Goal: Transaction & Acquisition: Download file/media

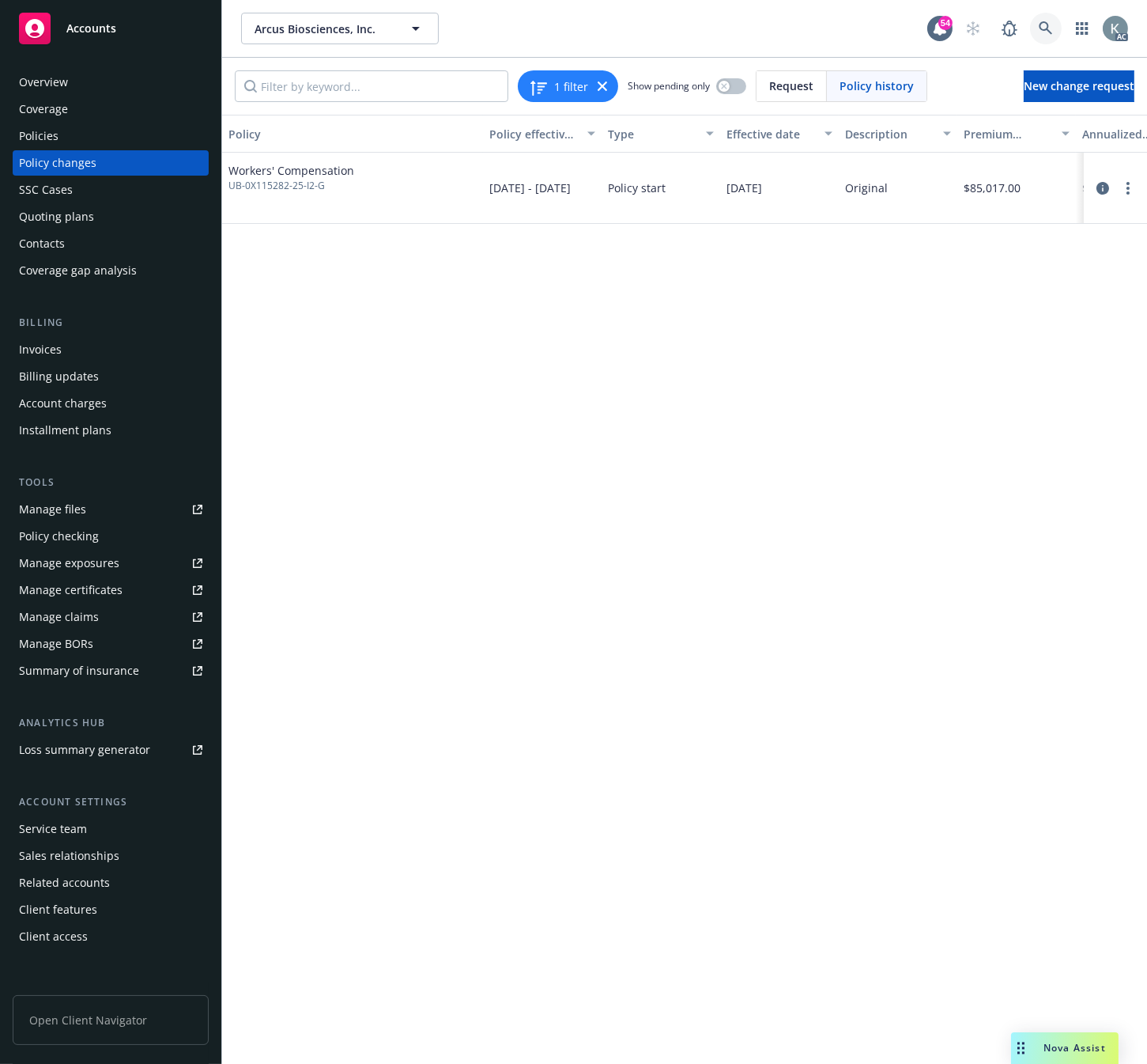
click at [1041, 22] on icon at bounding box center [1046, 29] width 14 height 14
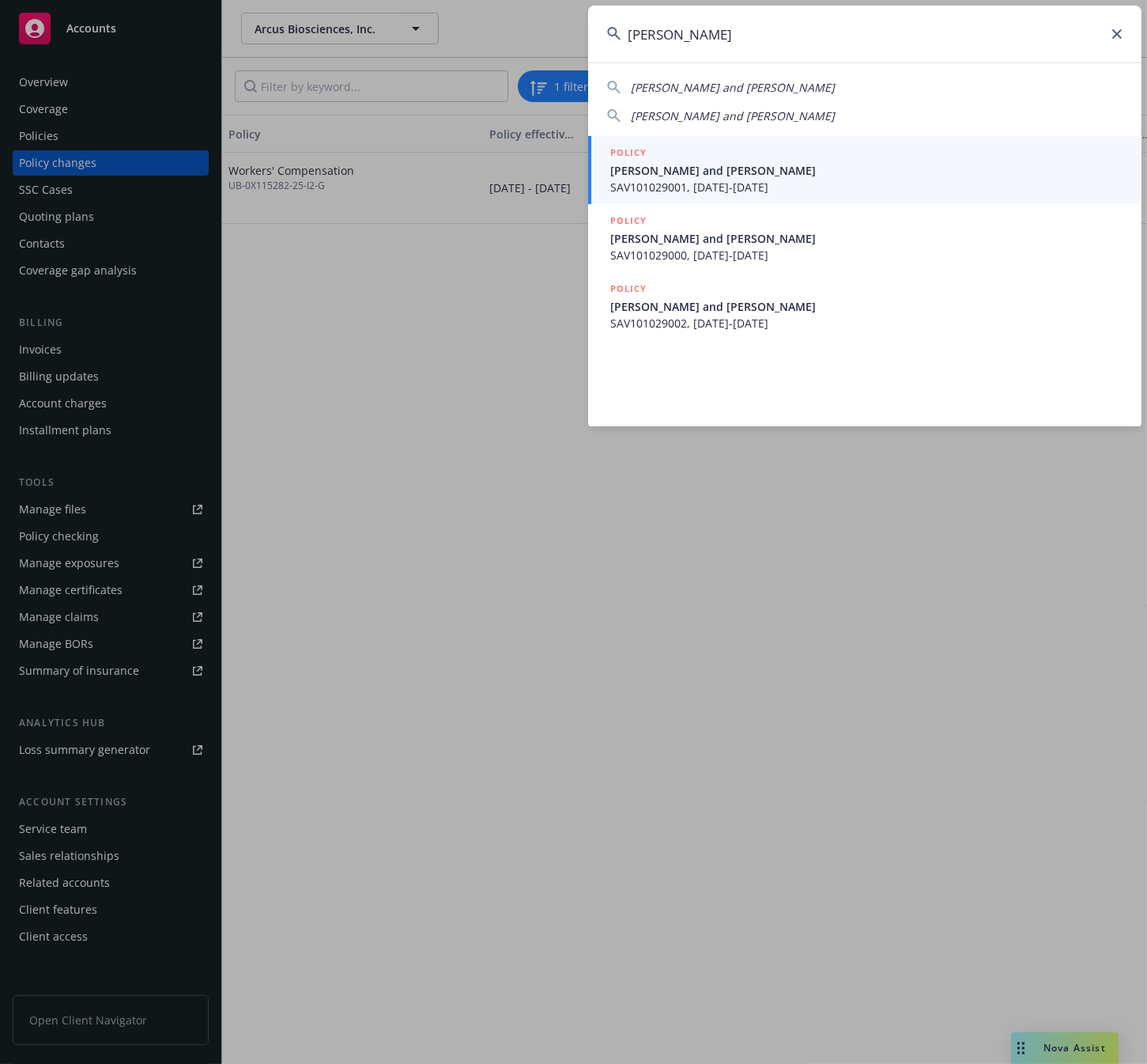
type input "scott m wright"
click at [727, 34] on input "scott m wright" at bounding box center [865, 34] width 554 height 57
click at [693, 170] on span "[PERSON_NAME] and [PERSON_NAME]" at bounding box center [866, 170] width 512 height 17
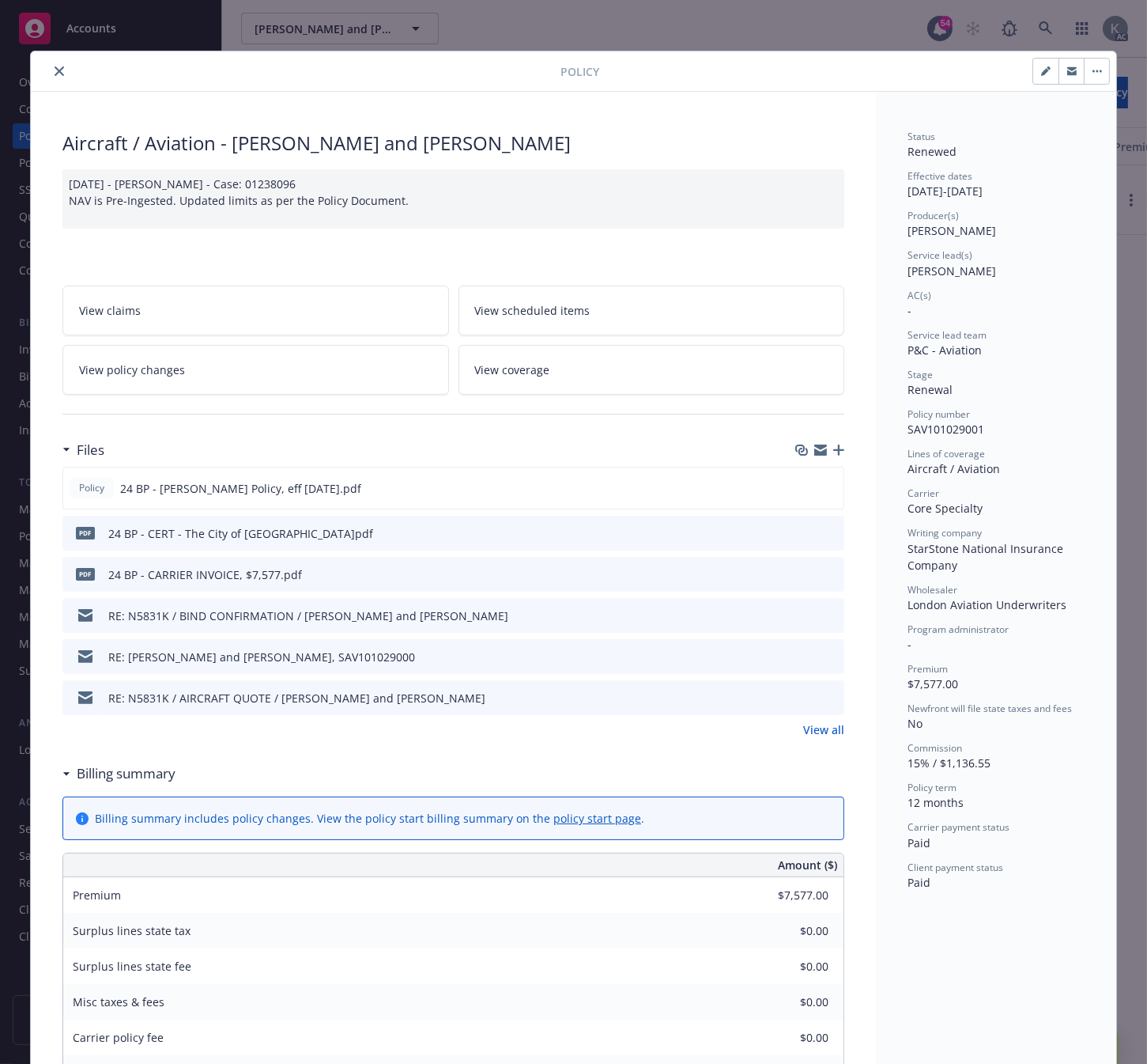
click at [55, 68] on icon "close" at bounding box center [60, 71] width 10 height 10
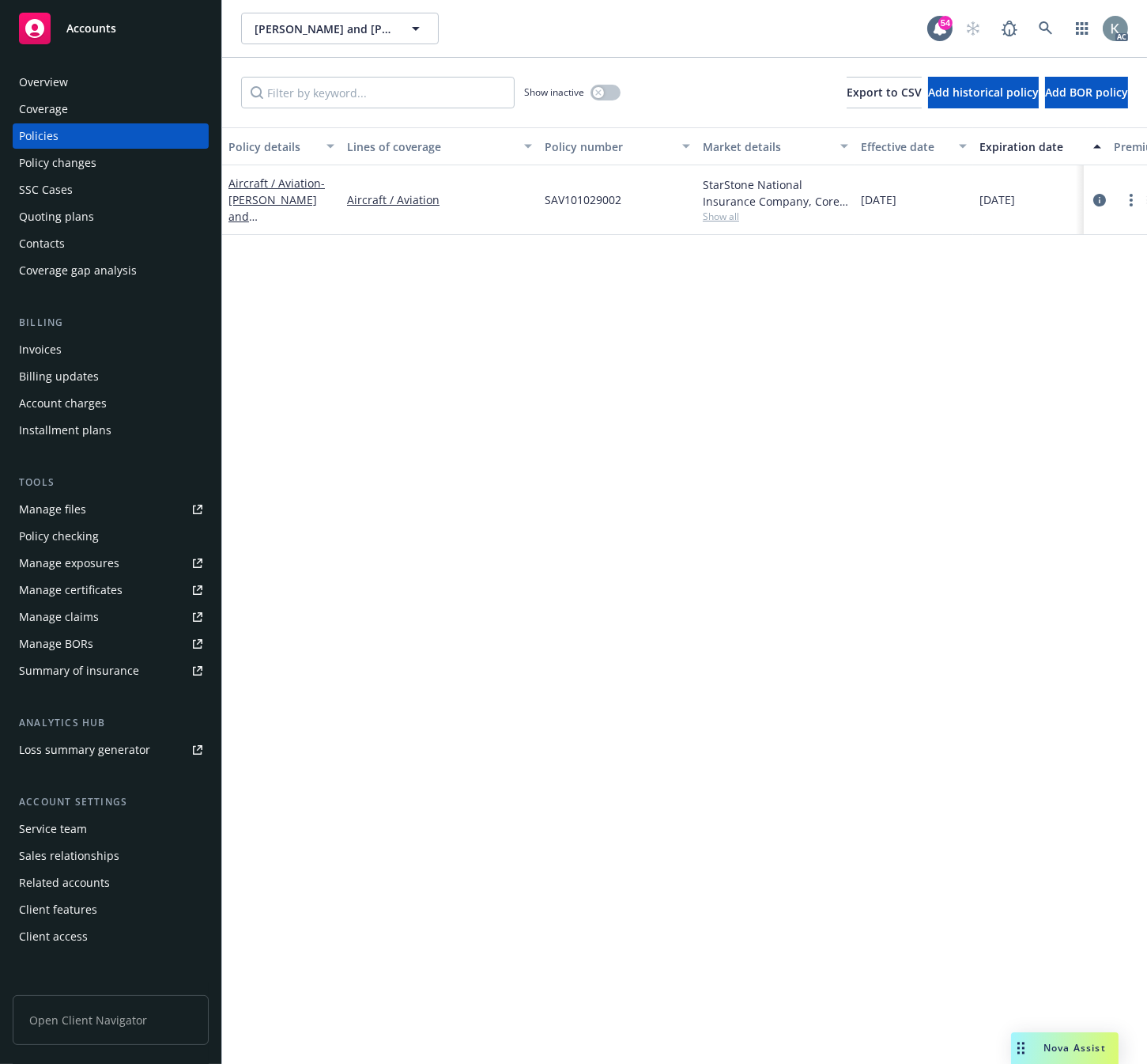
click at [37, 348] on div "Invoices" at bounding box center [40, 348] width 43 height 25
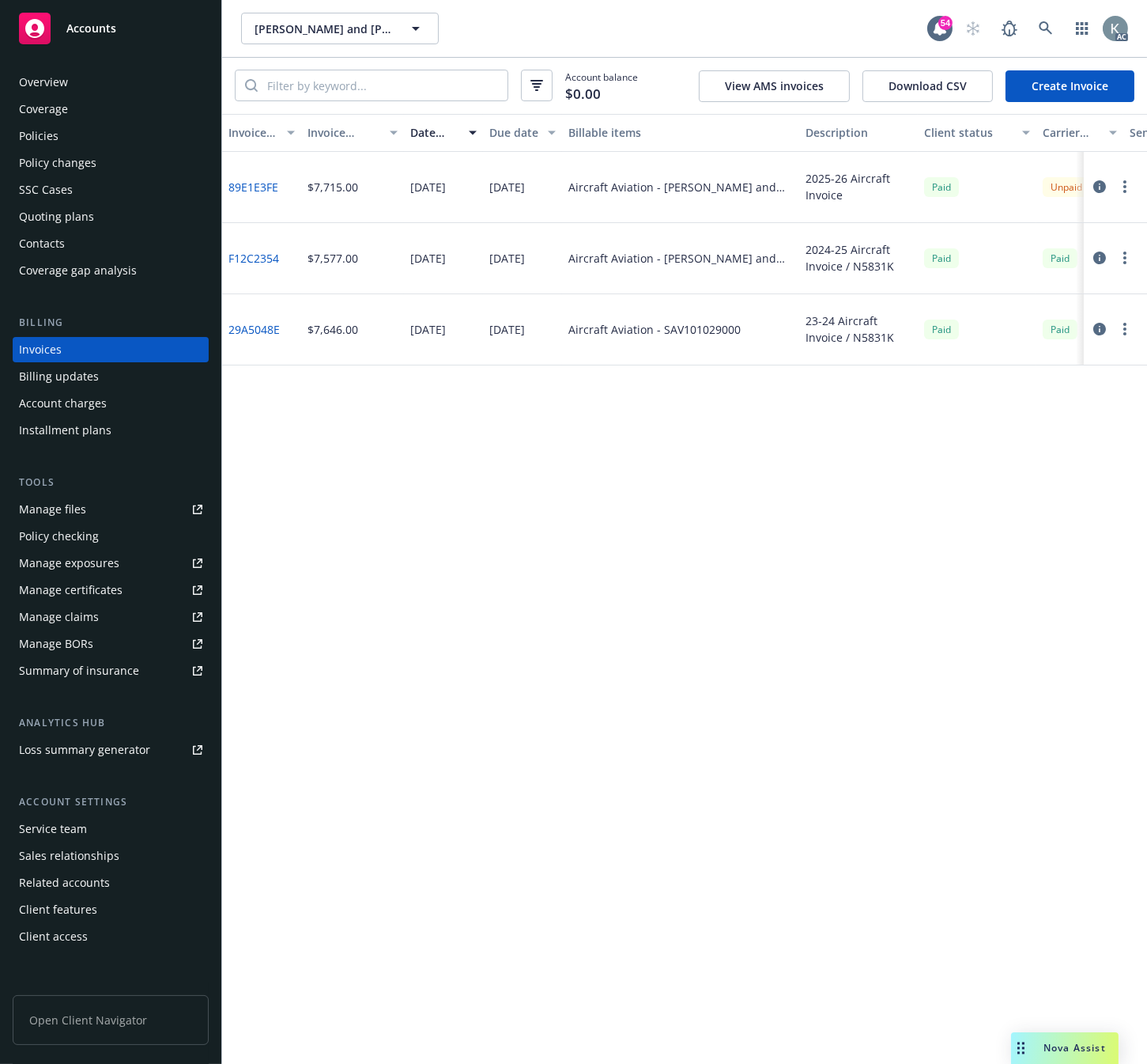
click at [253, 256] on link "F12C2354" at bounding box center [253, 258] width 51 height 17
click at [1042, 25] on icon at bounding box center [1046, 29] width 14 height 14
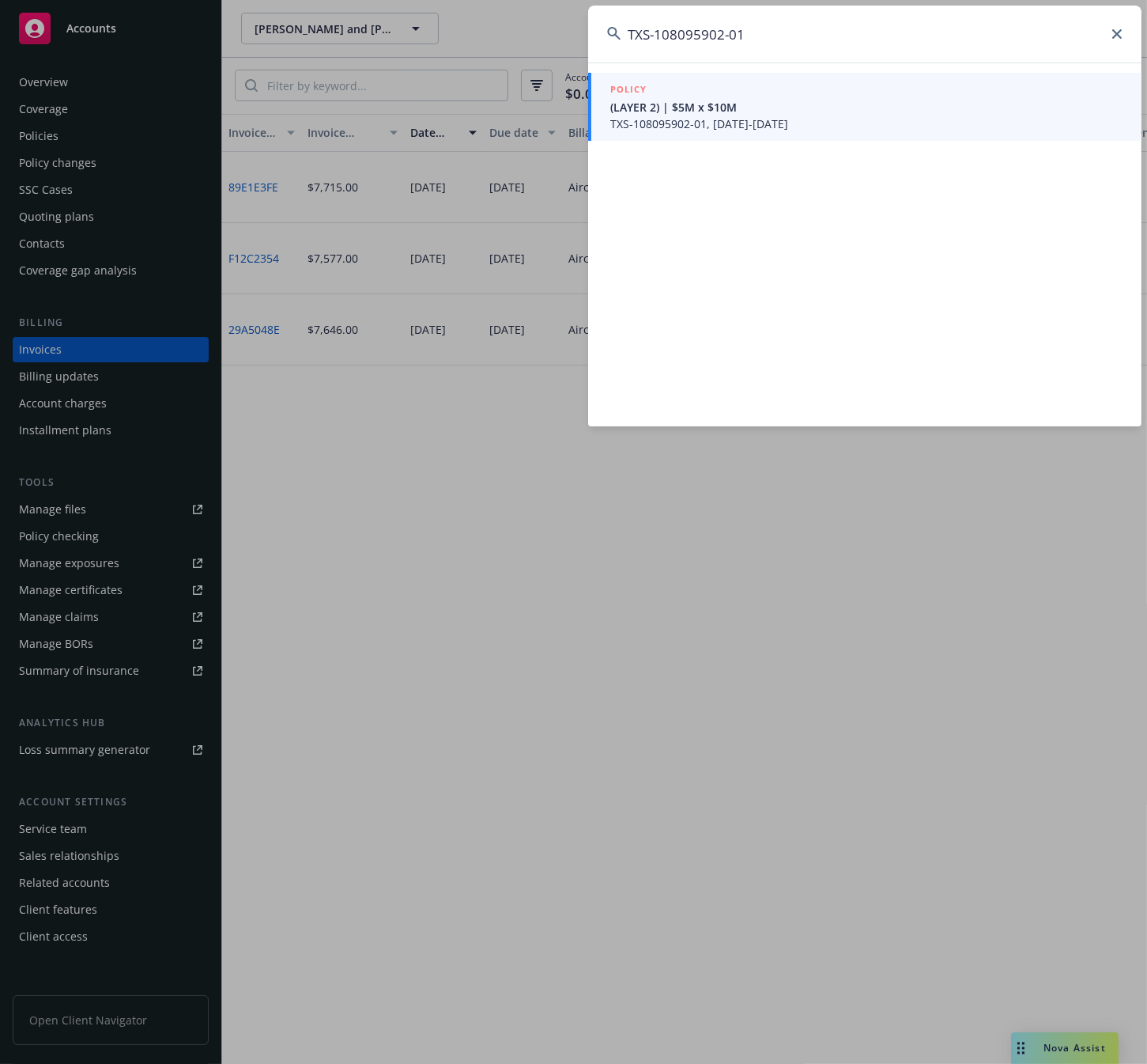
type input "TXS-108095902-01"
click at [640, 120] on span "TXS-108095902-01, [DATE]-[DATE]" at bounding box center [866, 123] width 512 height 17
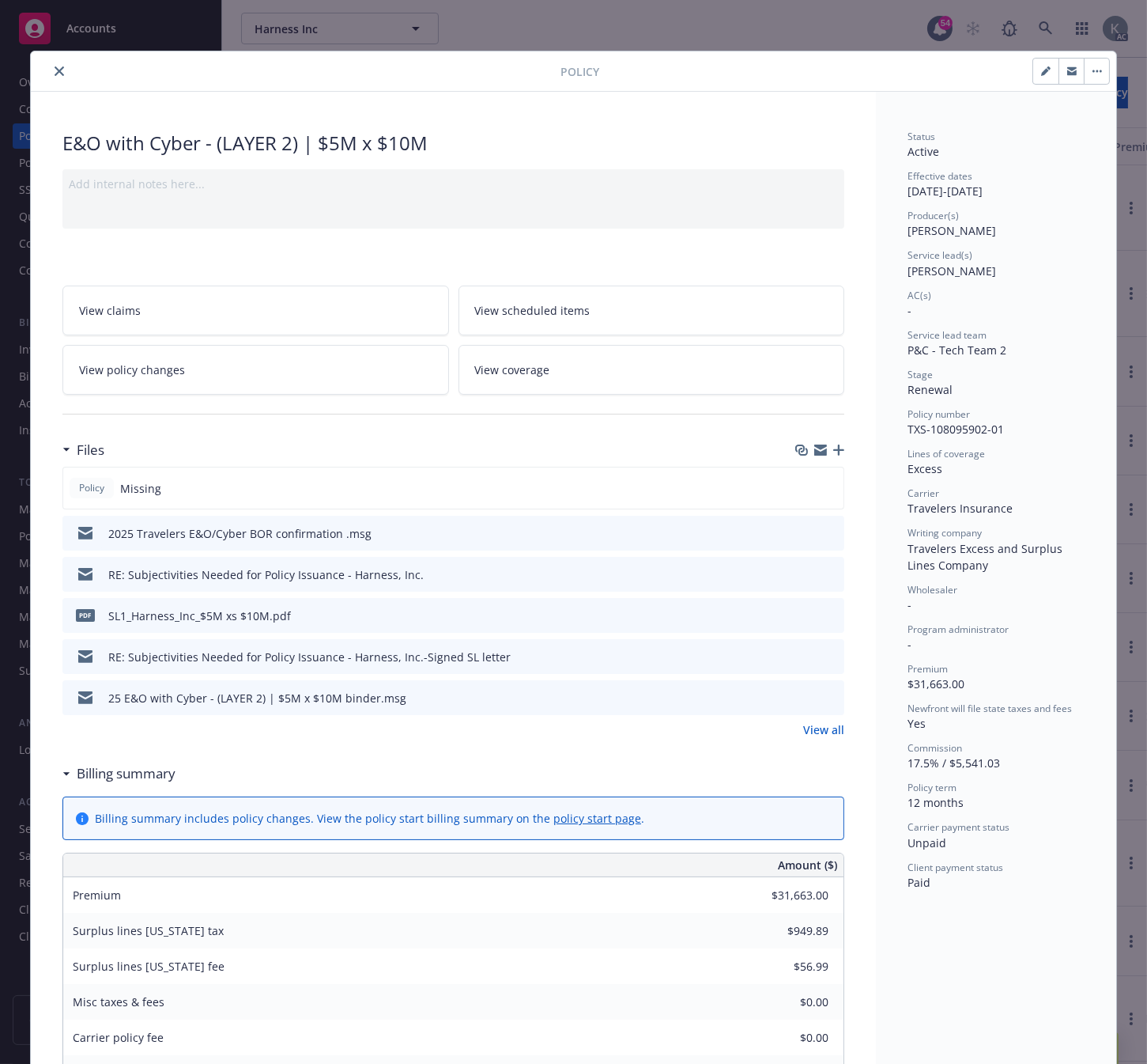
click at [55, 71] on icon "close" at bounding box center [60, 71] width 10 height 10
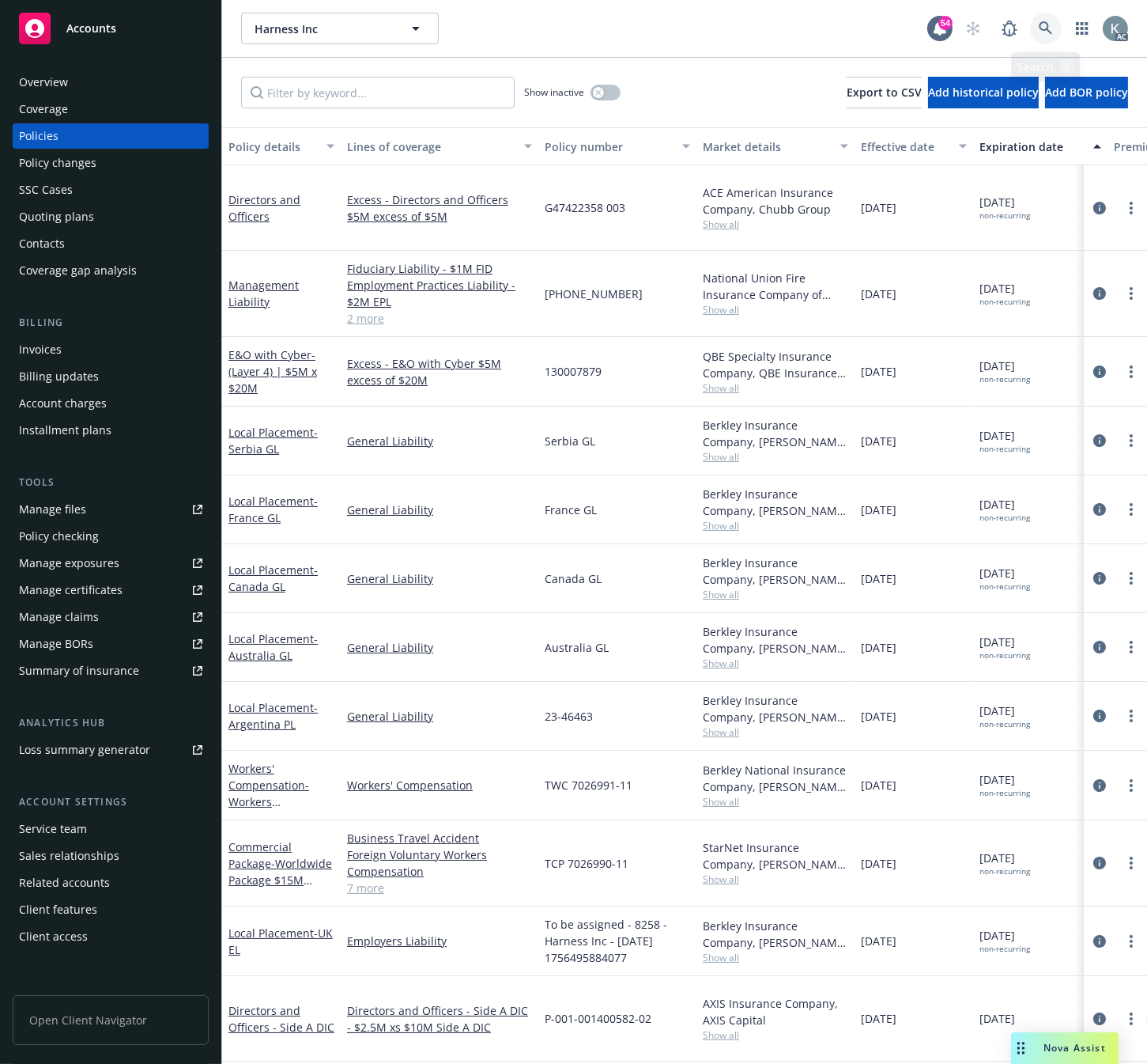
click at [1045, 26] on icon at bounding box center [1046, 29] width 14 height 14
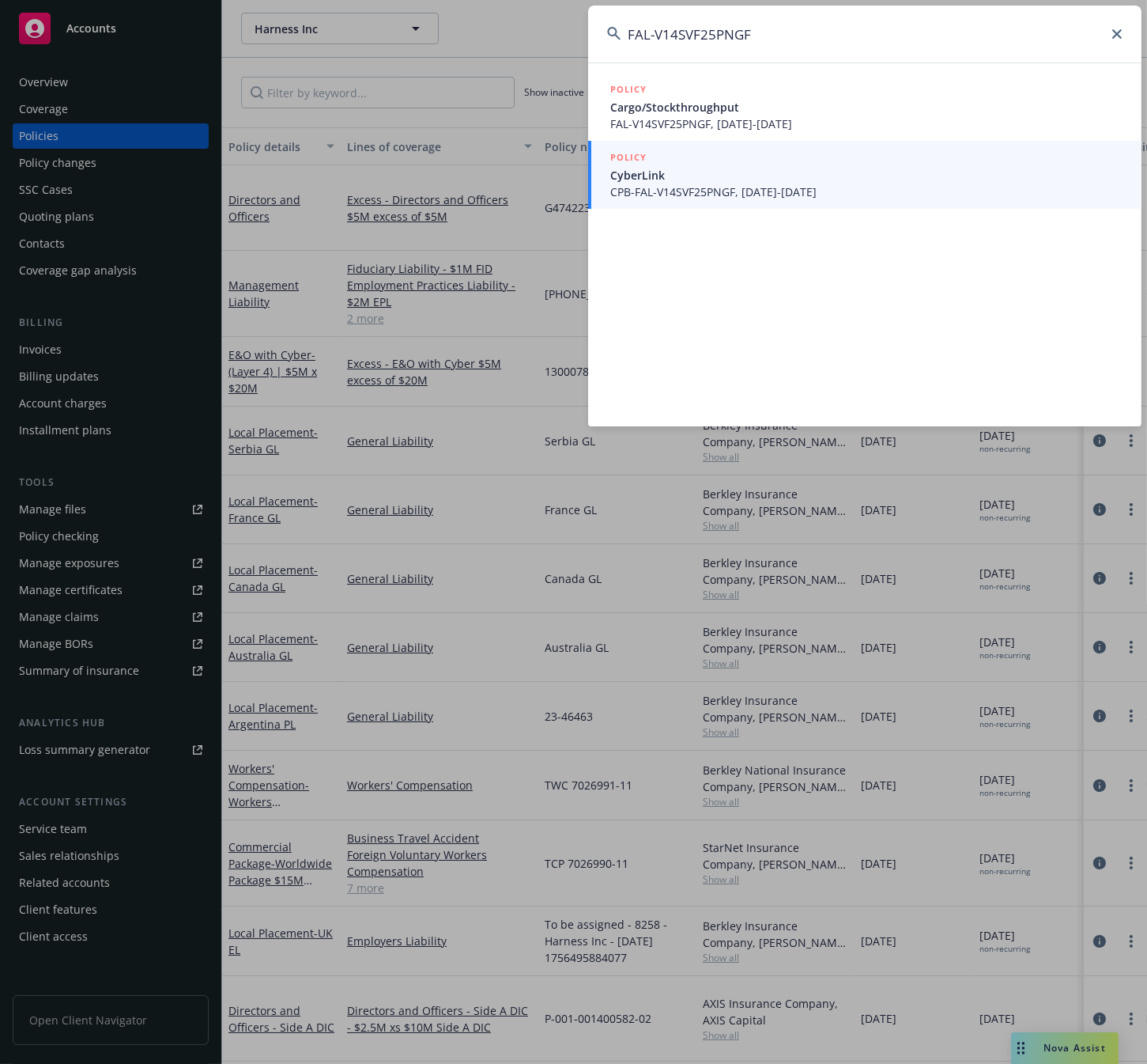
click at [780, 30] on input "FAL-V14SVF25PNGF" at bounding box center [865, 34] width 554 height 57
drag, startPoint x: 752, startPoint y: 33, endPoint x: 492, endPoint y: 42, distance: 260.2
click at [492, 42] on div "FAL-V14SVF25PNGF POLICY Cargo/Stockthroughput FAL-V14SVF25PNGF, [DATE]-[DATE] P…" at bounding box center [574, 532] width 1147 height 1064
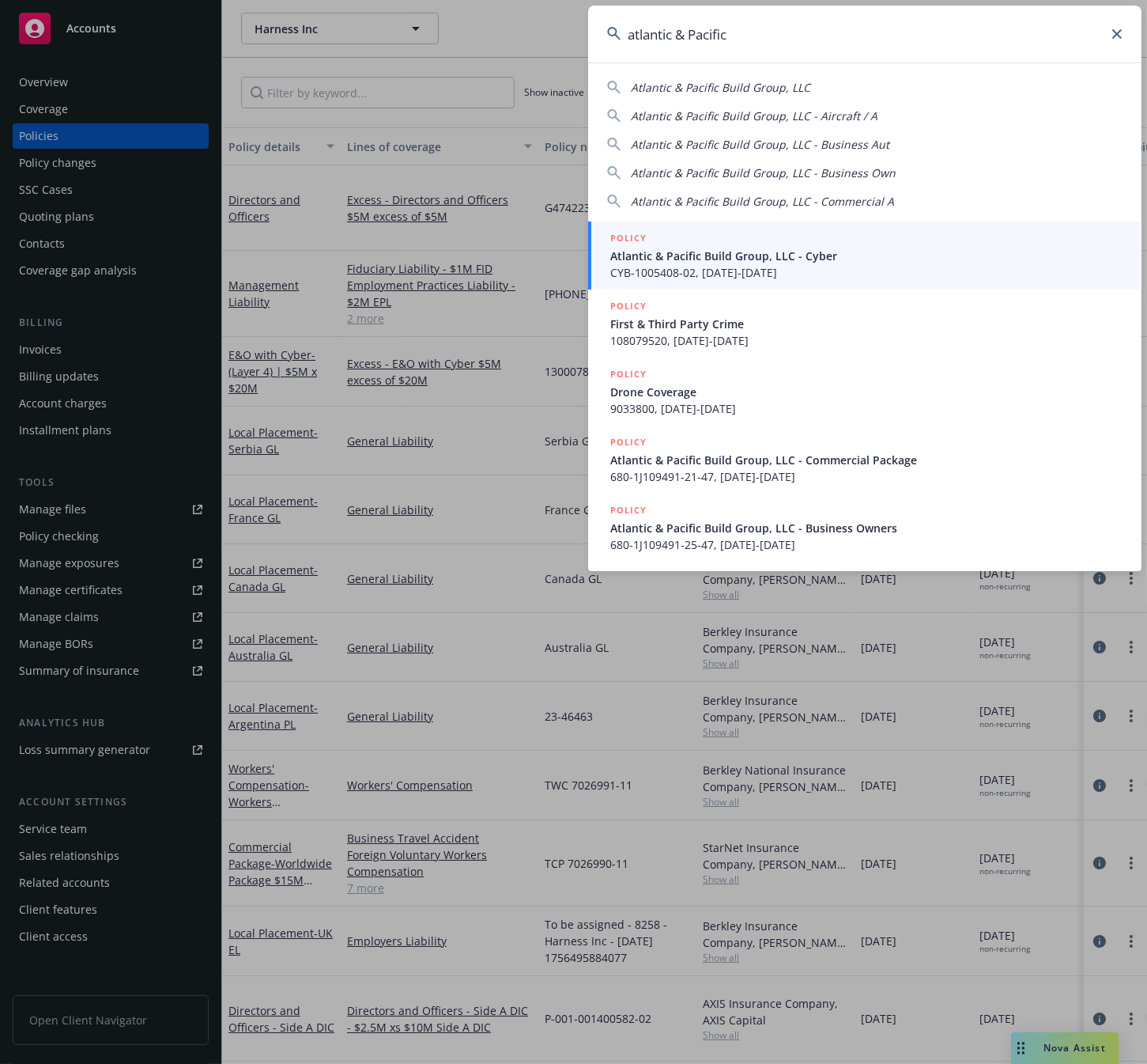
type input "atlantic & Pacific"
click at [623, 253] on li "POLICY Atlantic & Pacific Build Group, LLC - Cyber CYB-1005408-02, [DATE]-[DATE]" at bounding box center [865, 255] width 554 height 68
click at [724, 255] on span "Atlantic & Pacific Build Group, LLC - Cyber" at bounding box center [866, 255] width 512 height 17
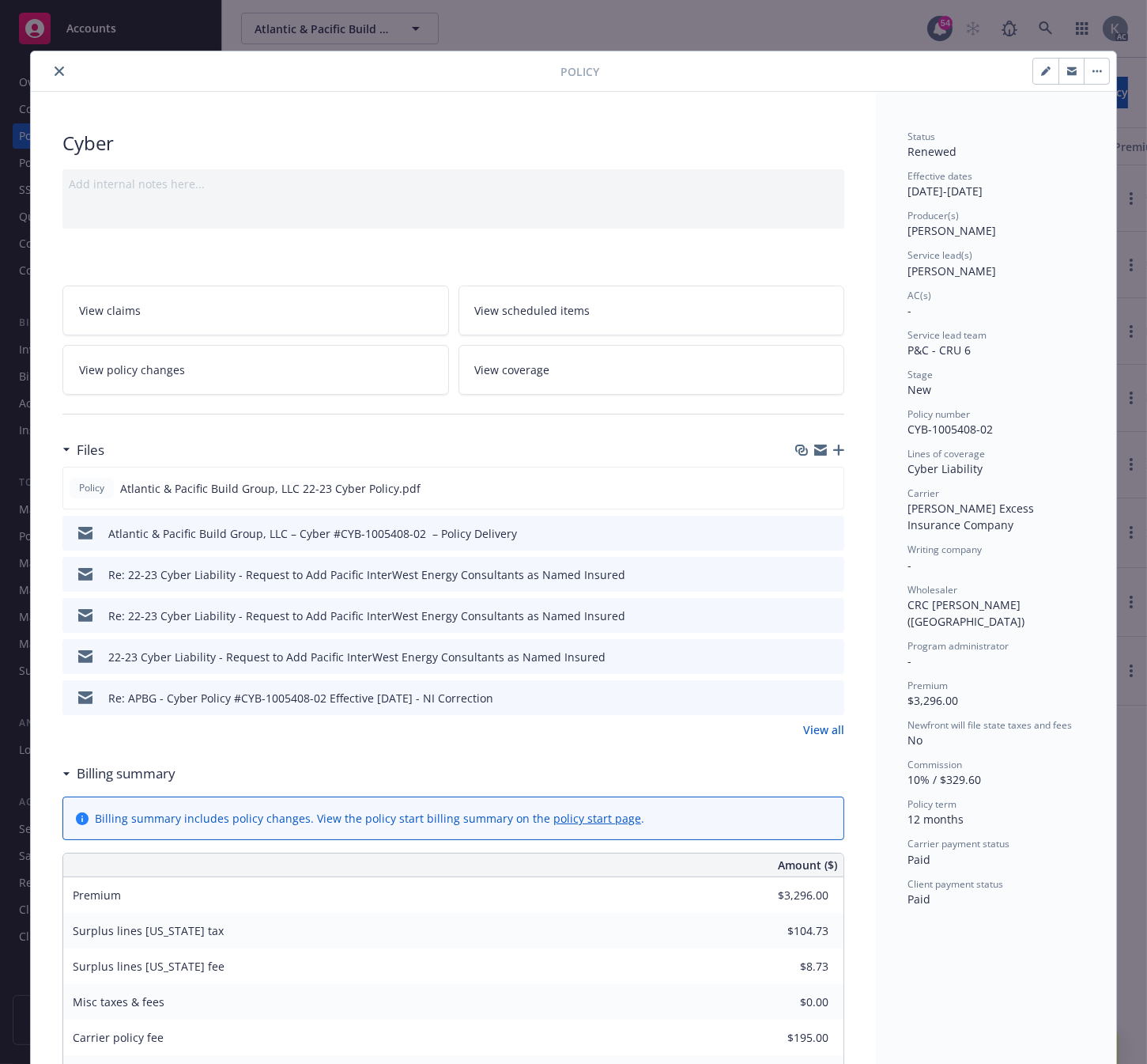
click at [55, 68] on icon "close" at bounding box center [60, 71] width 10 height 10
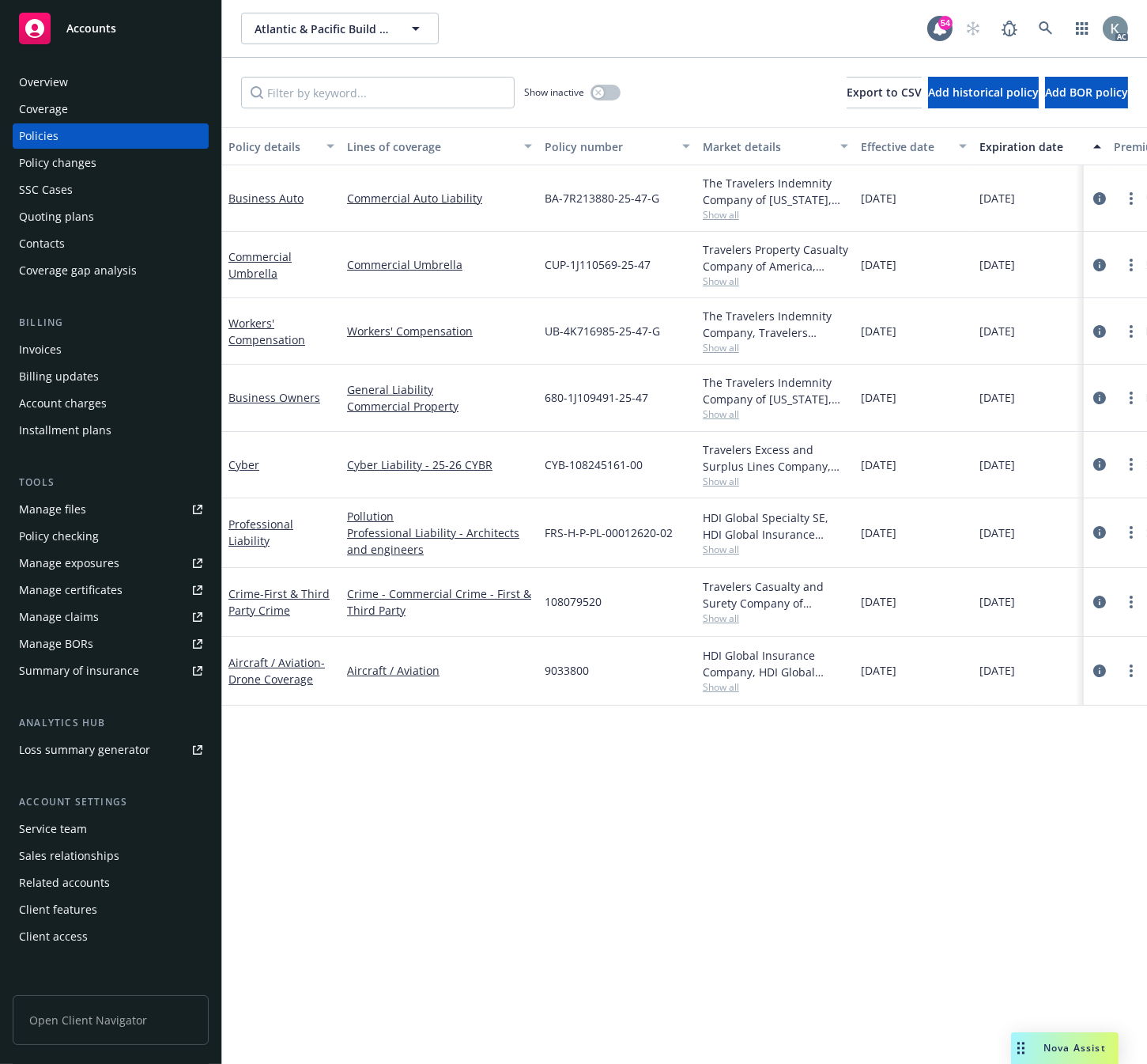
click at [36, 348] on div "Invoices" at bounding box center [40, 348] width 43 height 25
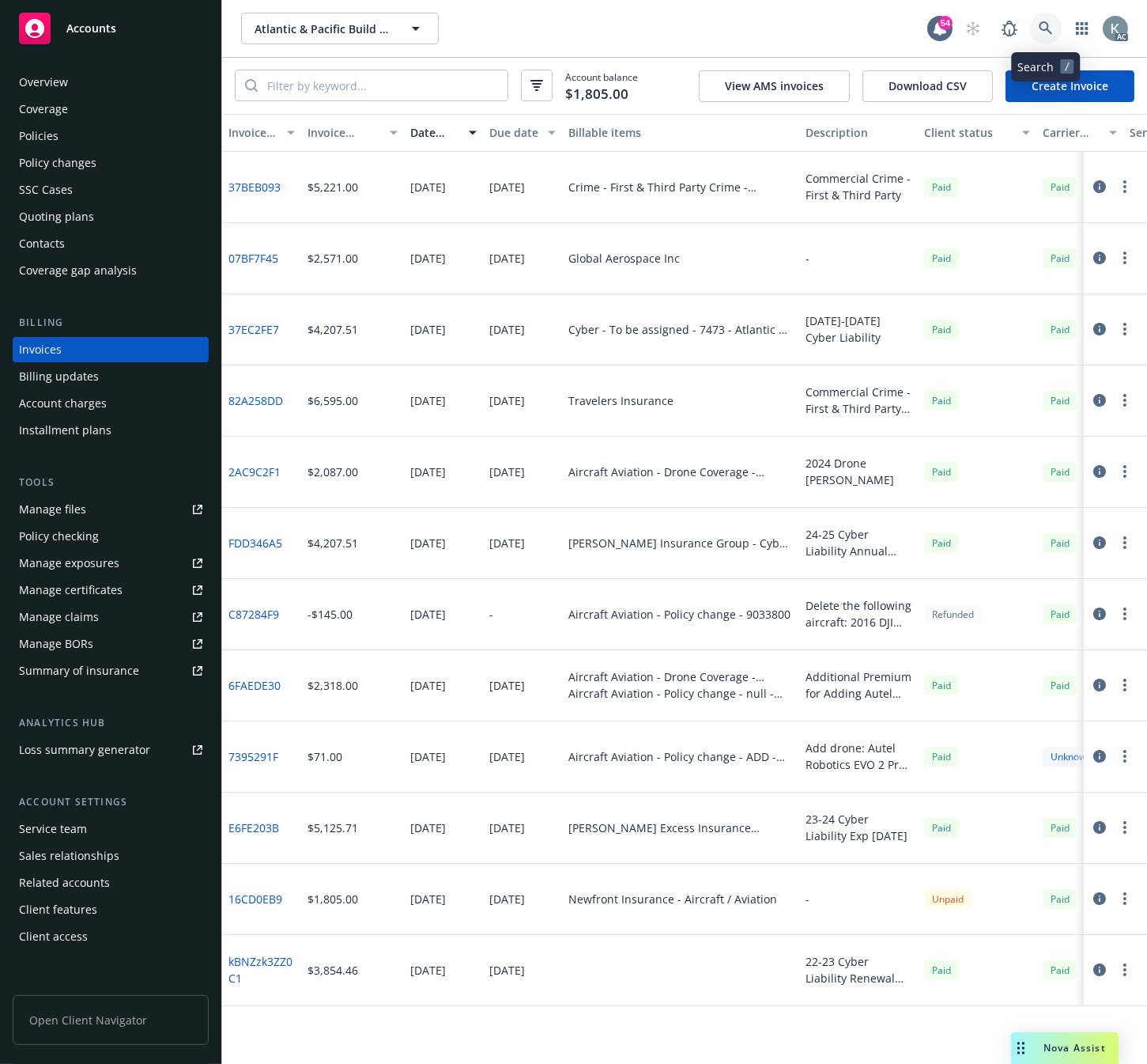
click at [1042, 24] on icon at bounding box center [1046, 29] width 14 height 14
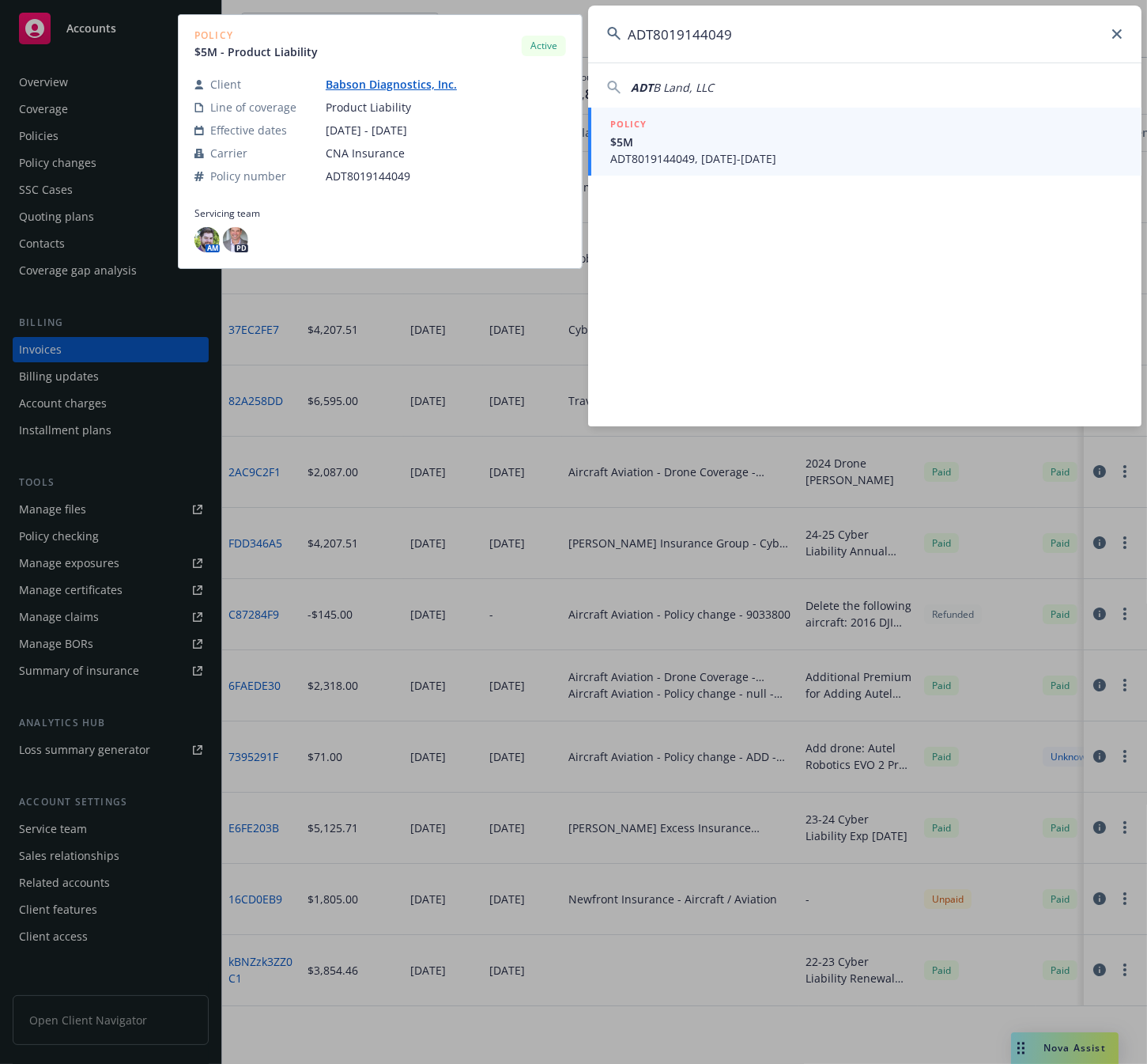
type input "ADT8019144049"
click at [644, 158] on span "ADT8019144049, [DATE]-[DATE]" at bounding box center [866, 158] width 512 height 17
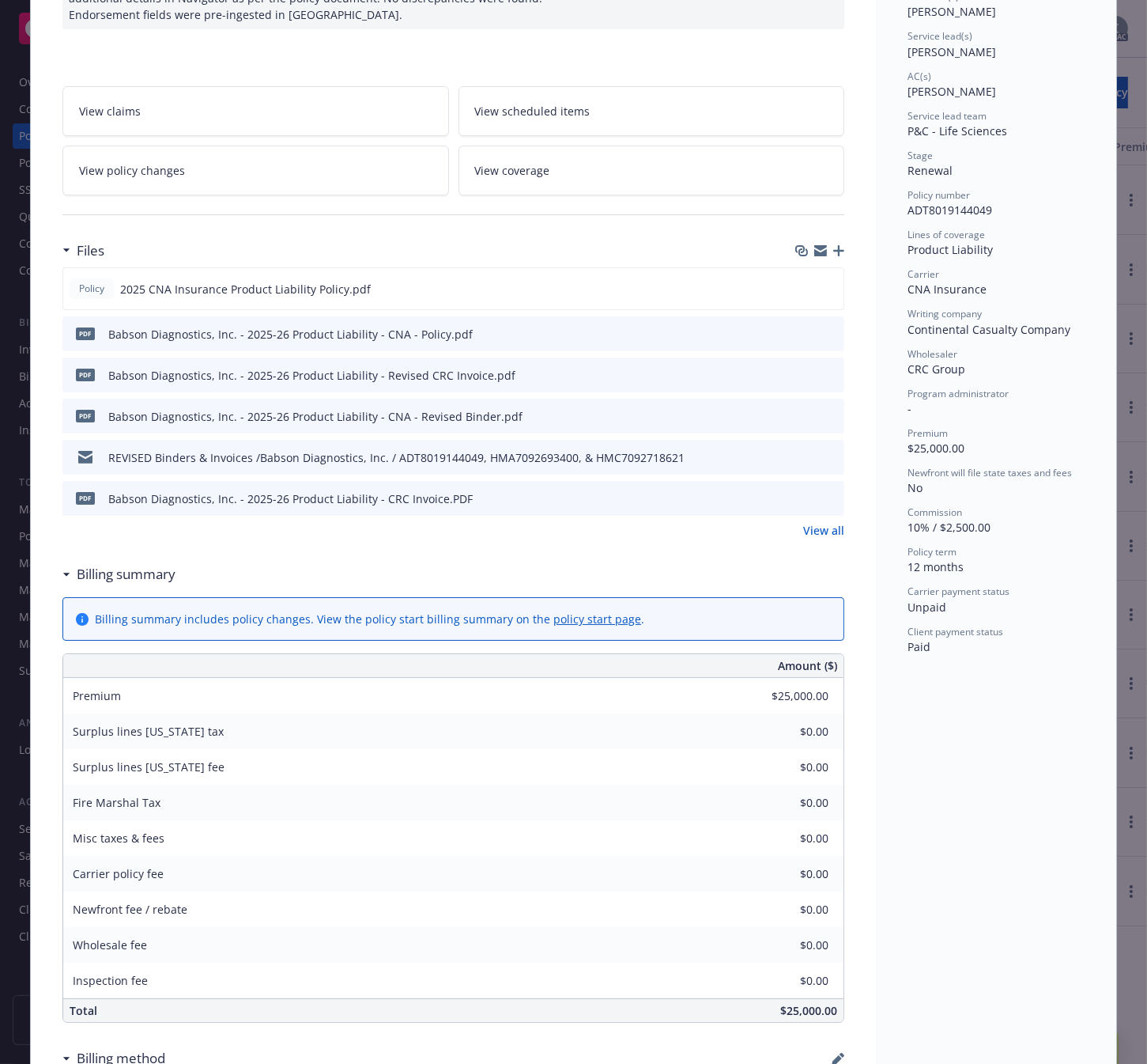
scroll to position [263, 0]
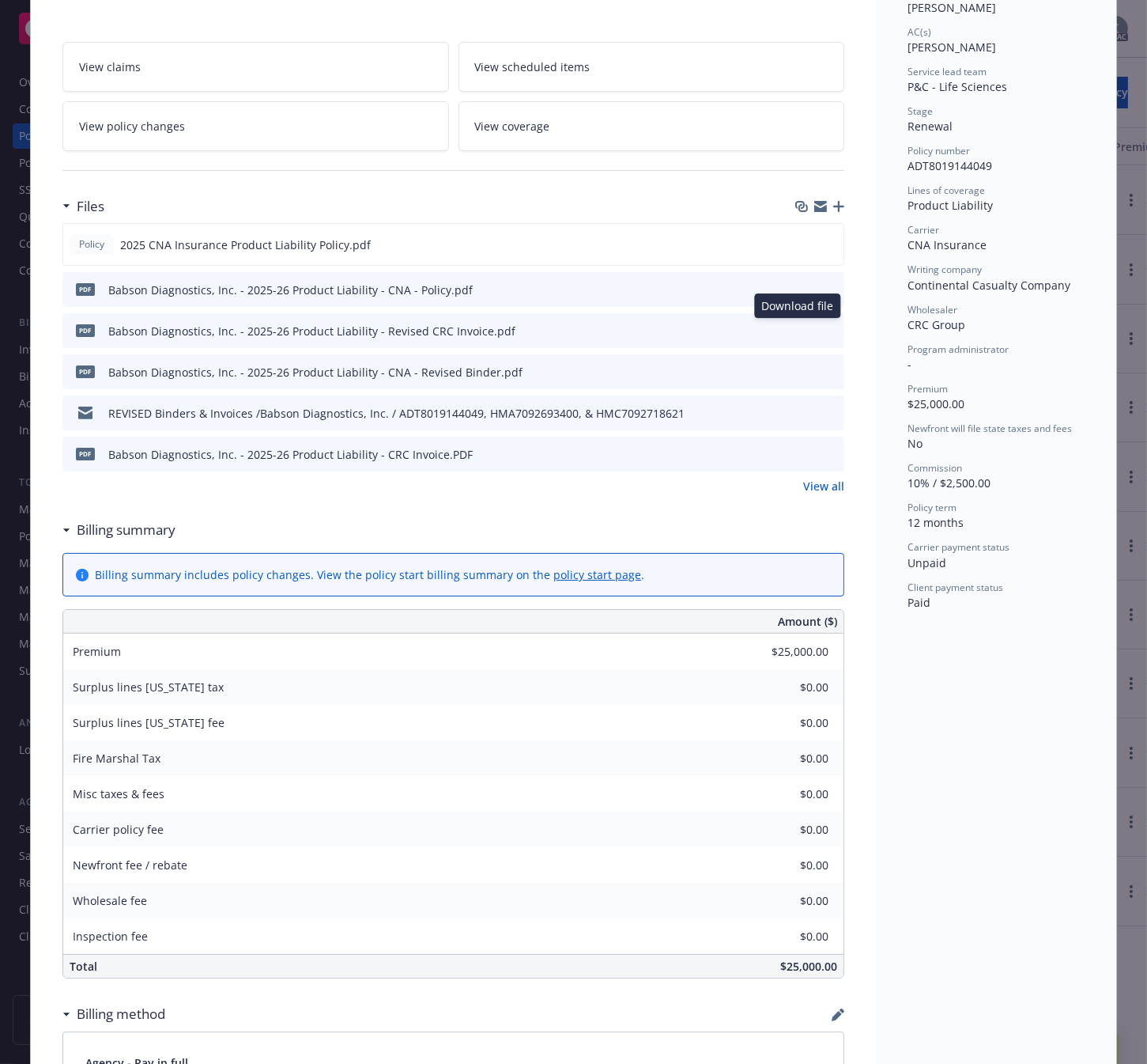
click at [799, 326] on icon "download file" at bounding box center [804, 329] width 10 height 10
click at [800, 448] on icon "download file" at bounding box center [803, 453] width 13 height 13
click at [799, 329] on icon "download file" at bounding box center [804, 329] width 10 height 10
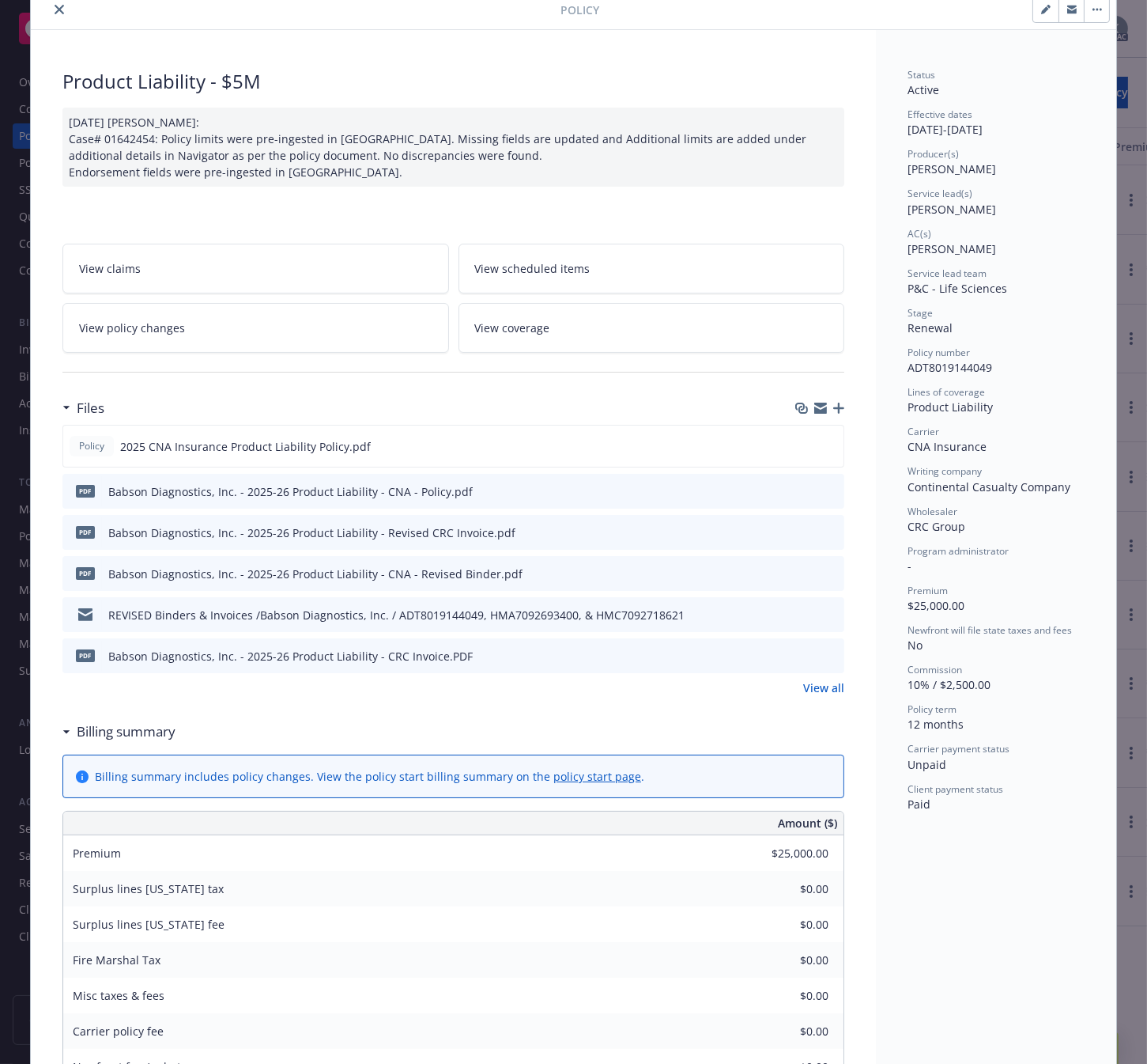
scroll to position [0, 0]
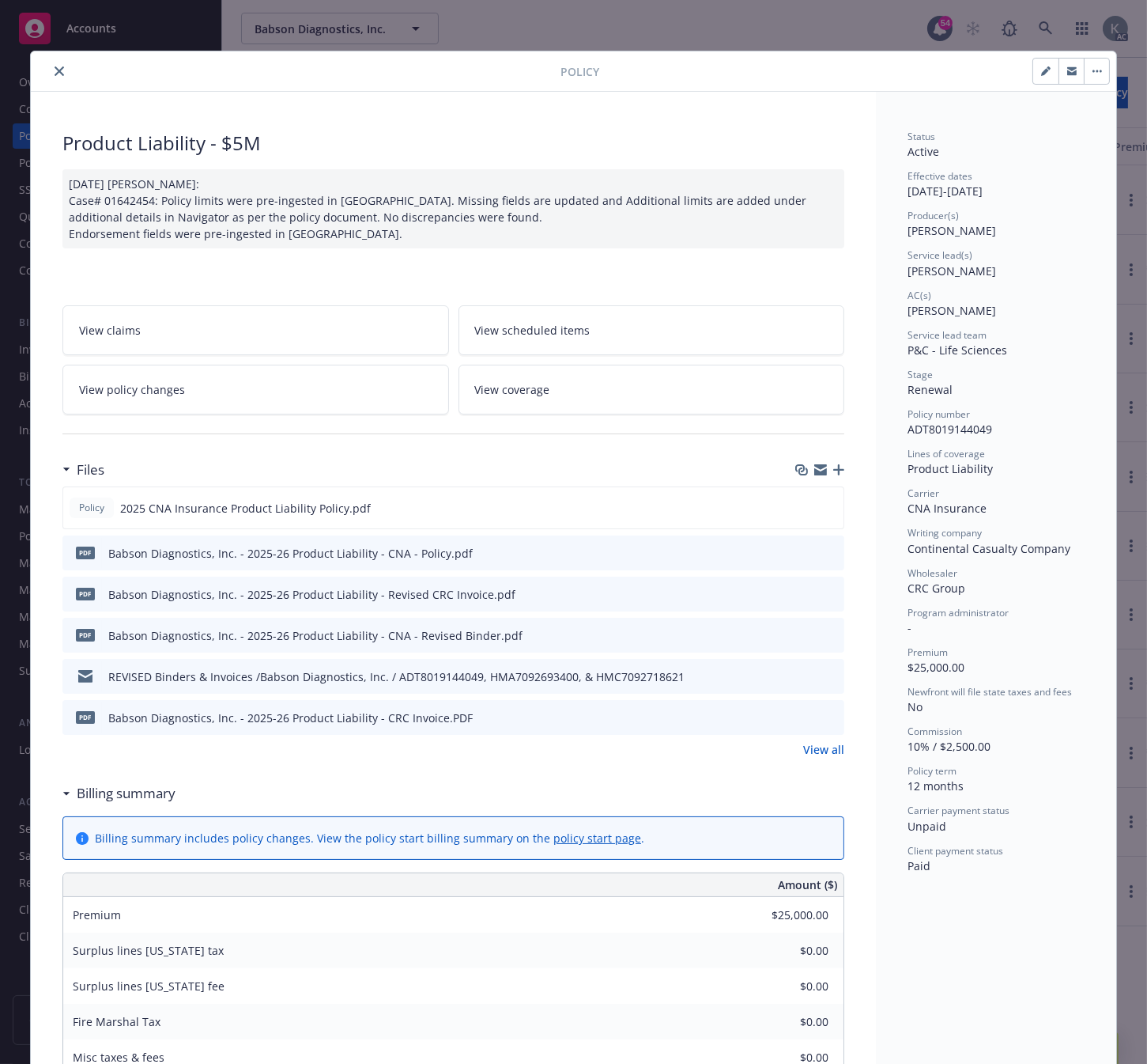
click at [55, 68] on icon "close" at bounding box center [60, 71] width 10 height 10
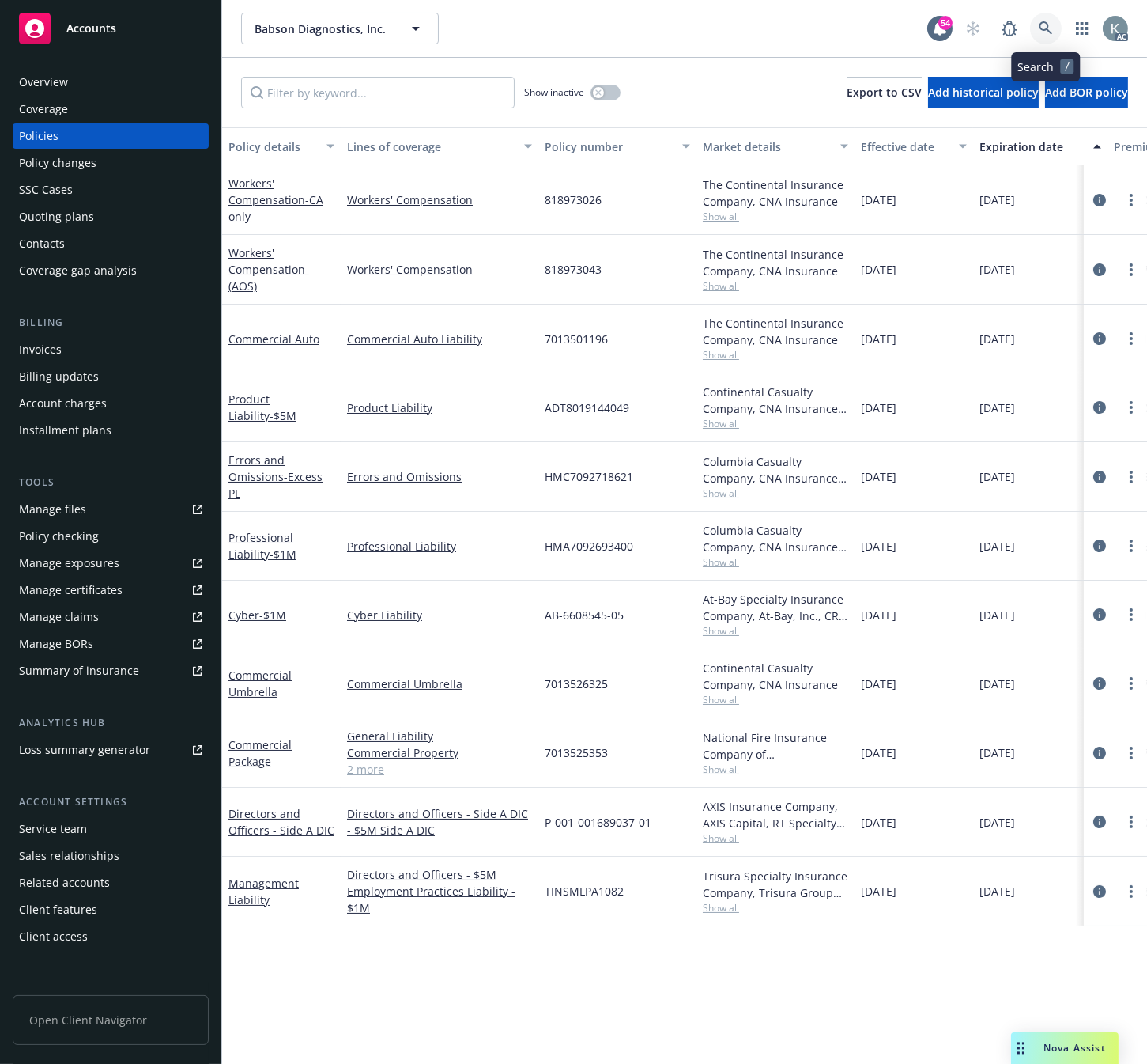
click at [1042, 22] on icon at bounding box center [1046, 29] width 14 height 14
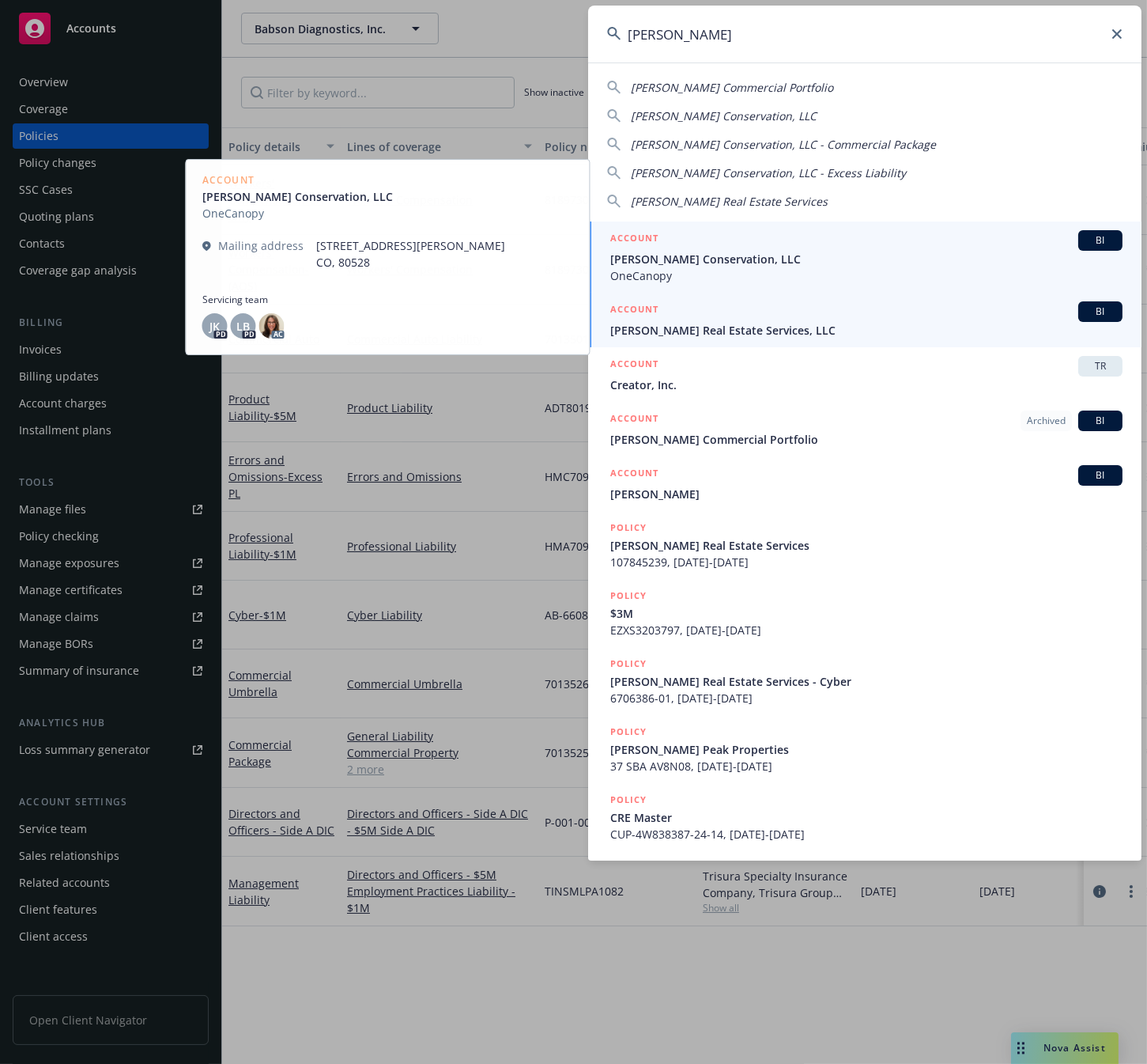
type input "[PERSON_NAME]"
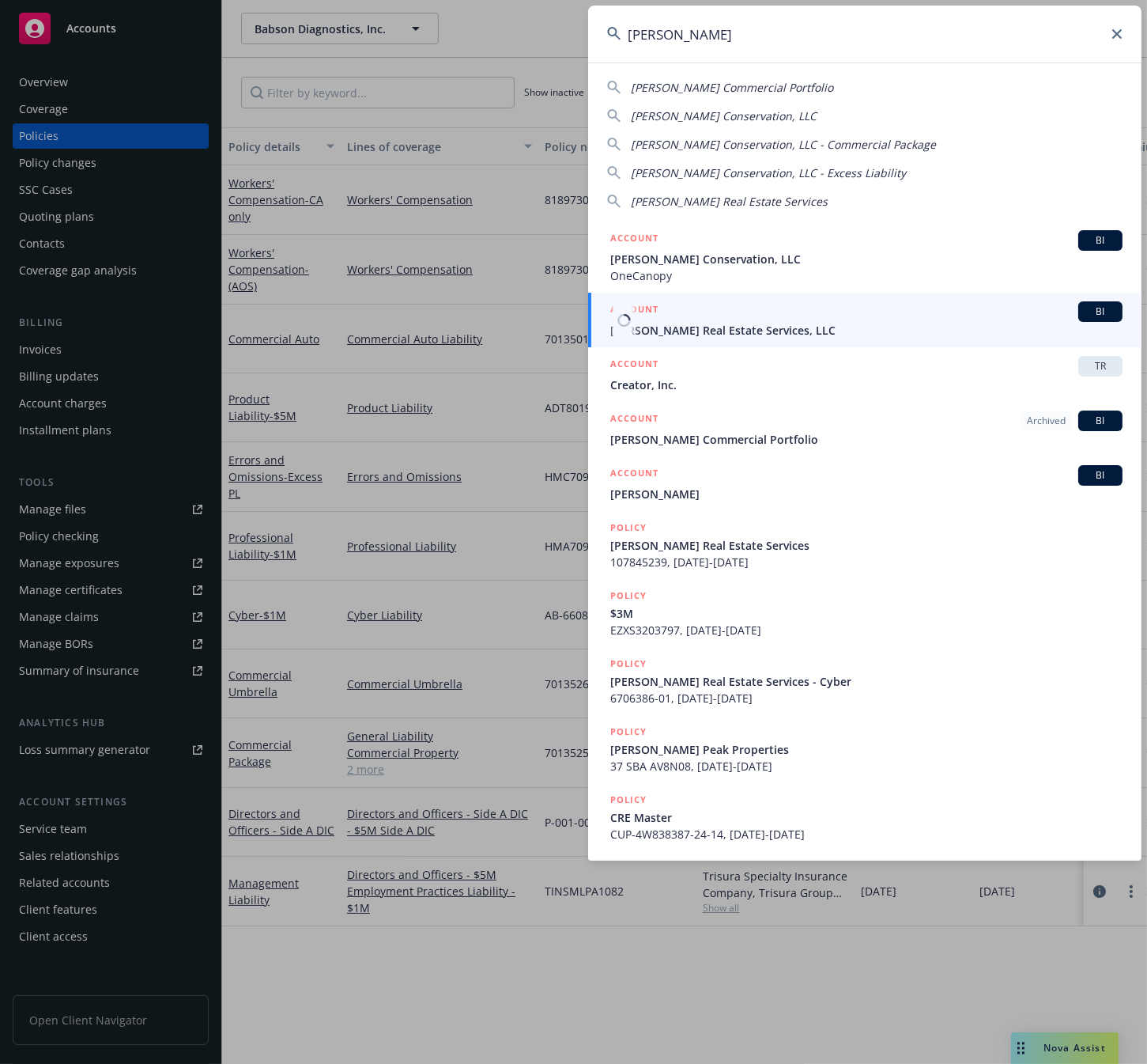
click at [691, 329] on span "[PERSON_NAME] Real Estate Services, LLC" at bounding box center [866, 330] width 512 height 17
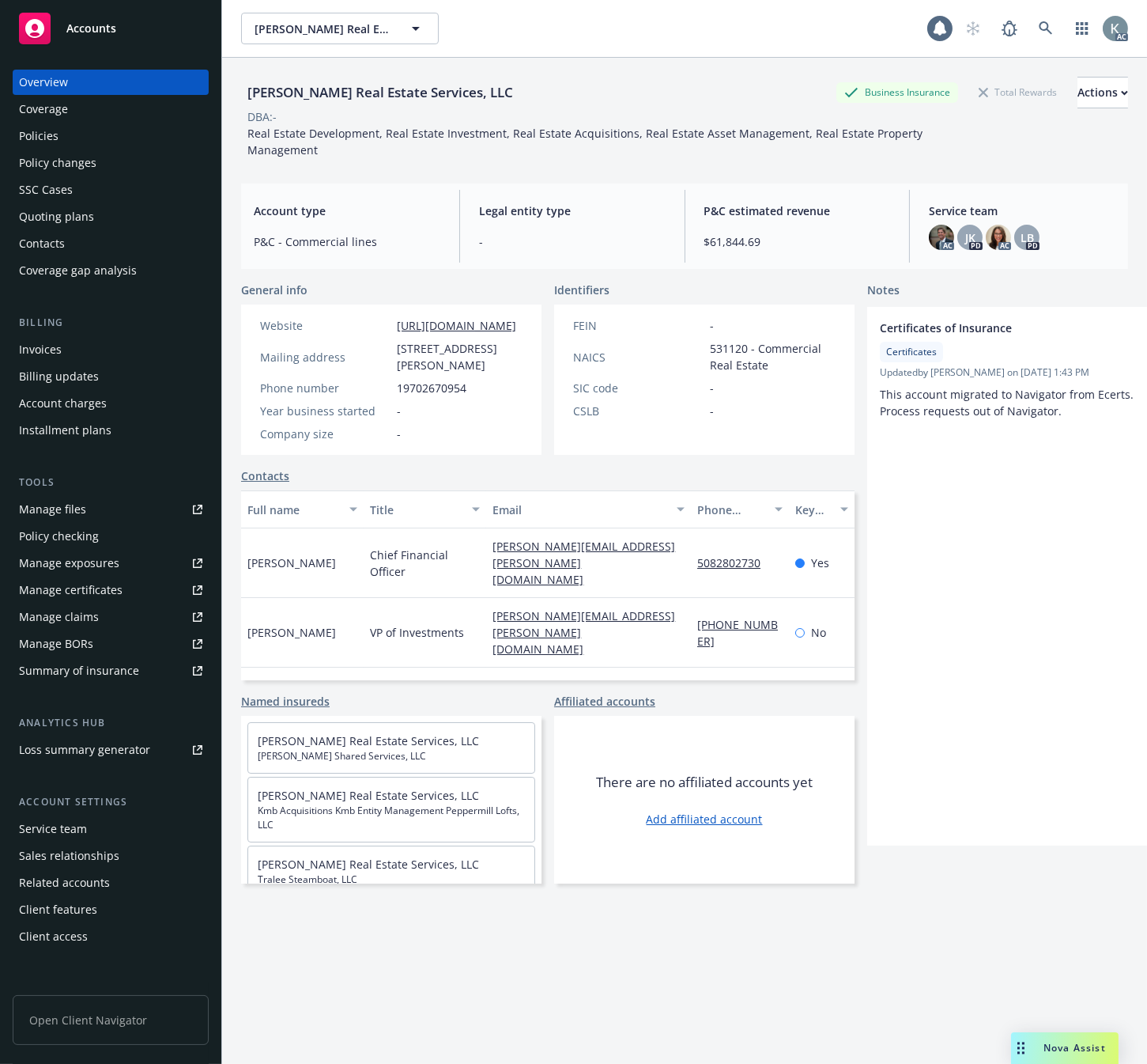
click at [33, 352] on div "Invoices" at bounding box center [40, 348] width 43 height 25
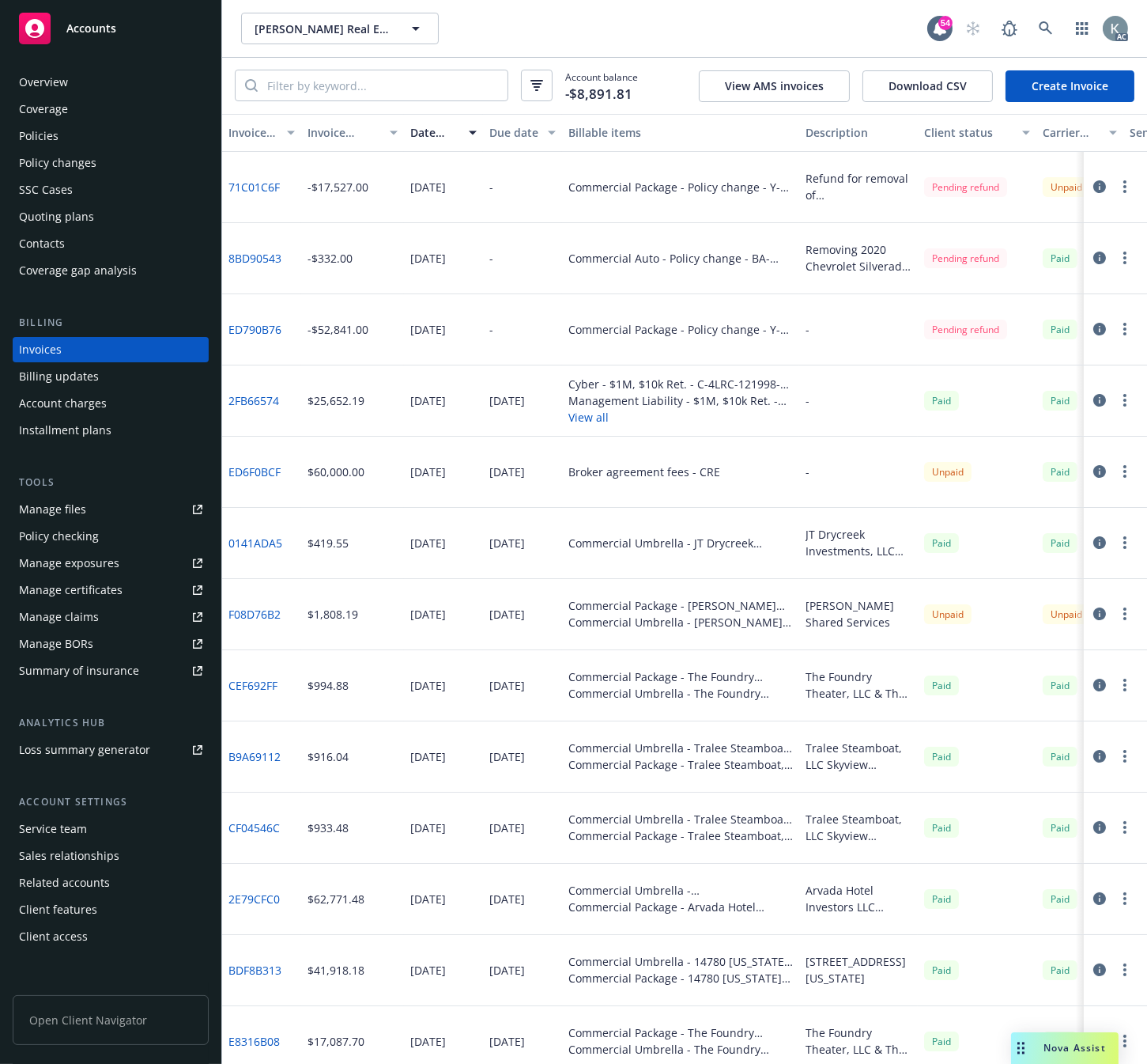
click at [271, 183] on link "71C01C6F" at bounding box center [254, 187] width 52 height 17
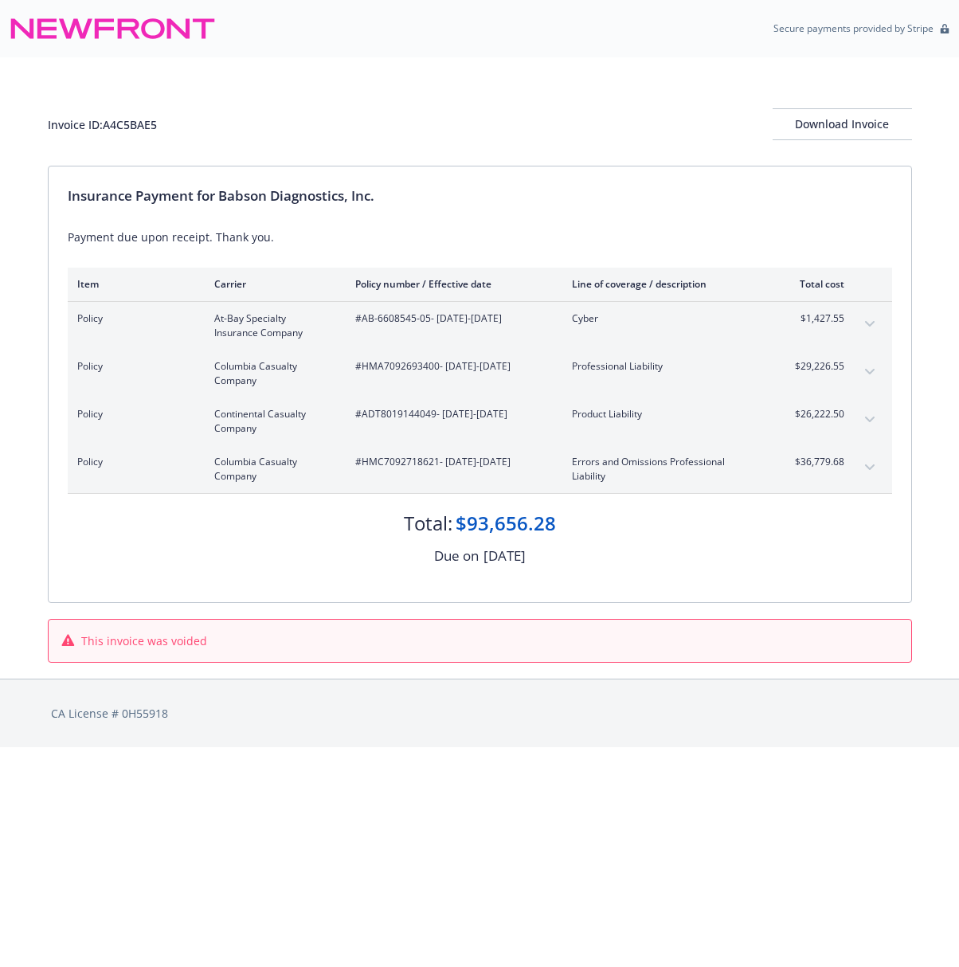
click at [871, 419] on icon "expand content" at bounding box center [870, 420] width 10 height 6
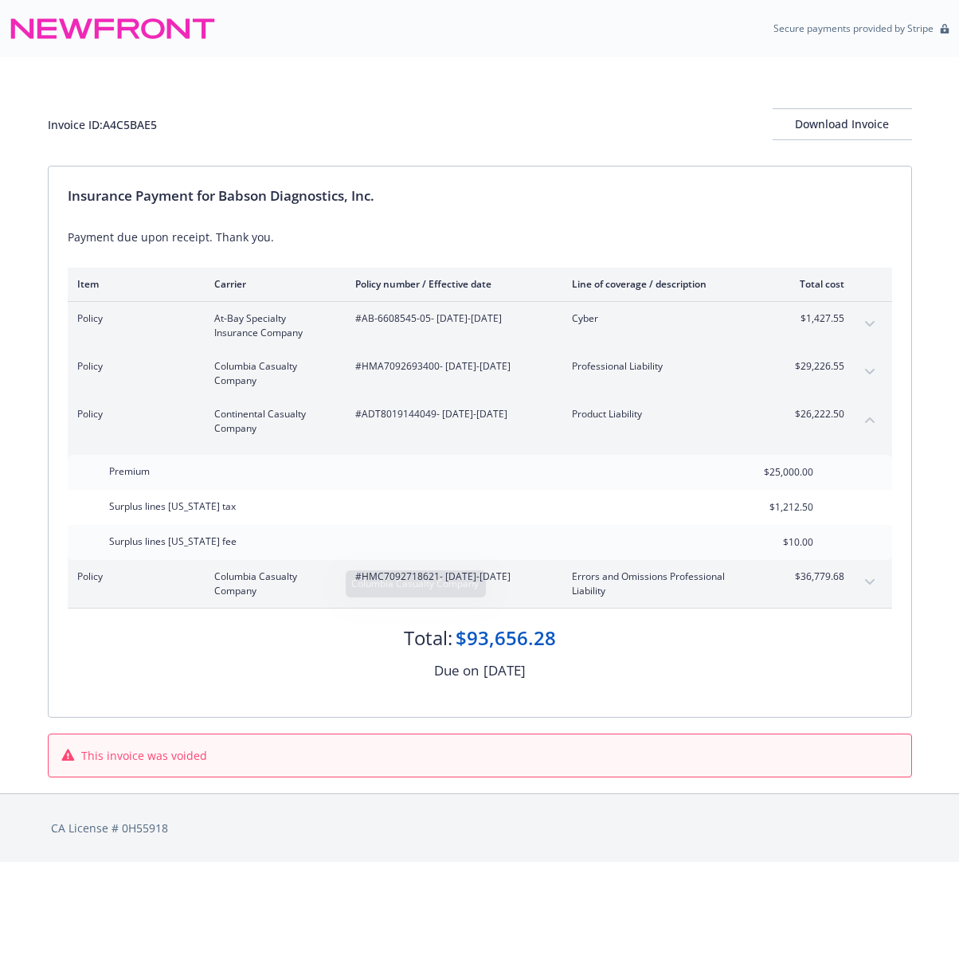
click at [295, 657] on div "Total: $93,656.28 Due on April 10, 2025" at bounding box center [480, 645] width 825 height 73
drag, startPoint x: 163, startPoint y: 124, endPoint x: 107, endPoint y: 129, distance: 56.1
click at [107, 129] on div "Invoice ID: A4C5BAE5 Download Invoice" at bounding box center [480, 124] width 865 height 32
copy div "A4C5BAE5"
